Goal: Transaction & Acquisition: Purchase product/service

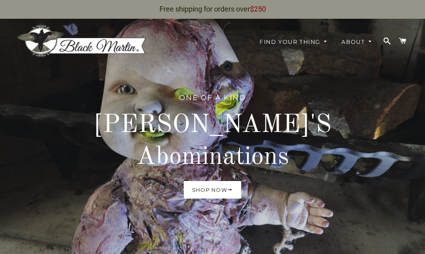
click at [206, 181] on link "Shop now" at bounding box center [213, 190] width 58 height 18
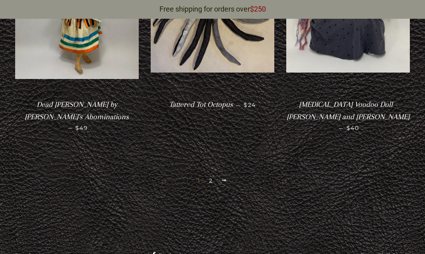
scroll to position [1762, 0]
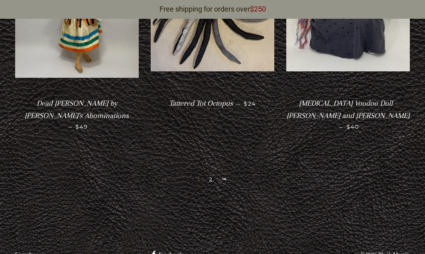
click at [220, 173] on link "Next" at bounding box center [224, 179] width 12 height 12
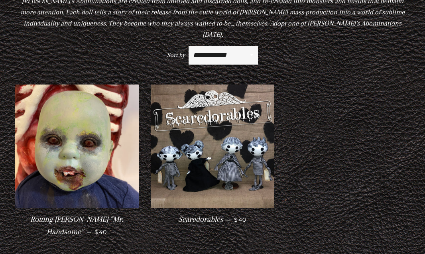
scroll to position [128, 0]
